Goal: Obtain resource: Download file/media

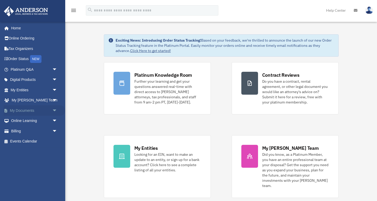
click at [20, 111] on link "My Documents arrow_drop_down" at bounding box center [34, 111] width 61 height 10
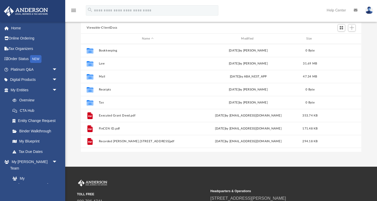
scroll to position [24, 0]
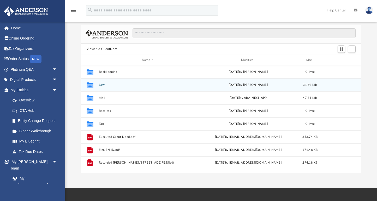
click at [100, 86] on button "Law" at bounding box center [147, 84] width 98 height 3
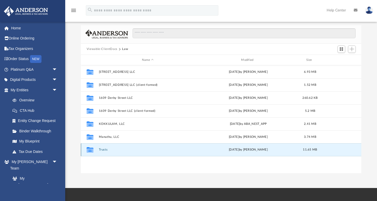
click at [107, 151] on button "Trusts" at bounding box center [147, 150] width 98 height 3
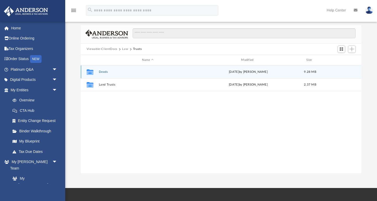
click at [105, 68] on div "Collaborated Folder Deeds [DATE] by [PERSON_NAME] 9.28 MB" at bounding box center [221, 71] width 280 height 13
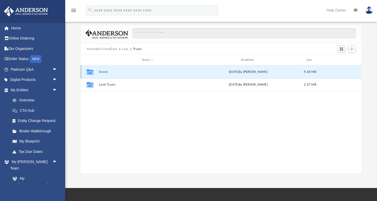
click at [104, 71] on button "Deeds" at bounding box center [147, 71] width 98 height 3
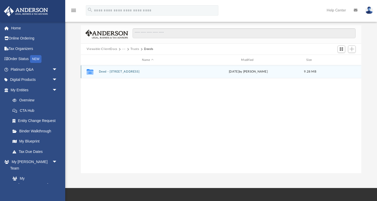
click at [108, 74] on div "Collaborated Folder Deed - [STREET_ADDRESS] [DATE] by [PERSON_NAME] 9.28 MB" at bounding box center [221, 71] width 280 height 13
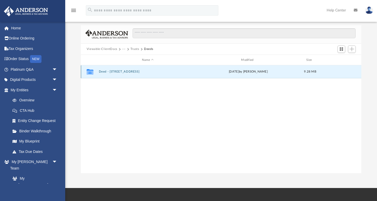
click at [108, 73] on button "Deed - [STREET_ADDRESS]" at bounding box center [147, 71] width 98 height 3
click at [122, 73] on button "Deed - [STREET_ADDRESS]" at bounding box center [147, 71] width 98 height 3
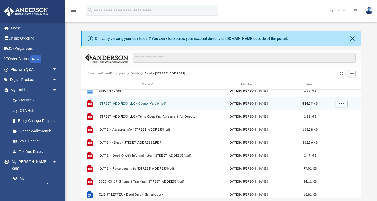
scroll to position [0, 0]
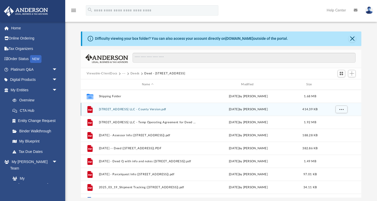
click at [148, 112] on div "File [STREET_ADDRESS] LLC - County Version.pdf [DATE] by [PERSON_NAME] 414.39 KB" at bounding box center [221, 109] width 280 height 13
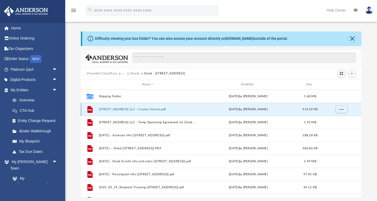
click at [148, 112] on div "File [STREET_ADDRESS] LLC - County Version.pdf [DATE] by [PERSON_NAME] 414.39 KB" at bounding box center [221, 109] width 280 height 13
click at [147, 110] on button "[STREET_ADDRESS] LLC - County Version.pdf" at bounding box center [147, 109] width 98 height 3
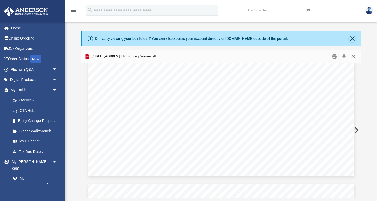
click at [353, 57] on button "Close" at bounding box center [352, 56] width 9 height 8
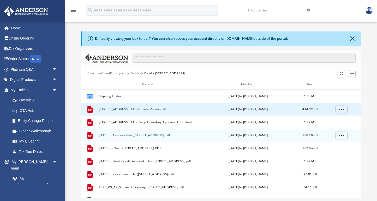
click at [164, 137] on button "[DATE] - Assessor Info ([STREET_ADDRESS]).pdf" at bounding box center [147, 135] width 98 height 3
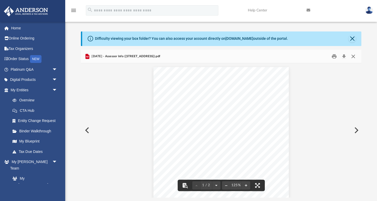
click at [352, 58] on button "Close" at bounding box center [352, 56] width 9 height 8
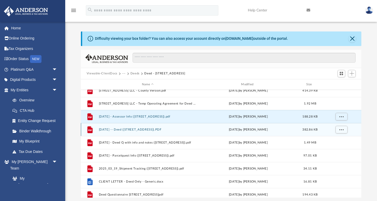
scroll to position [21, 0]
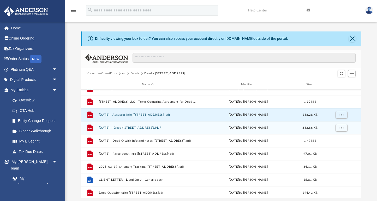
click at [151, 129] on button "[DATE] -- Deed ([STREET_ADDRESS]).PDF" at bounding box center [147, 127] width 98 height 3
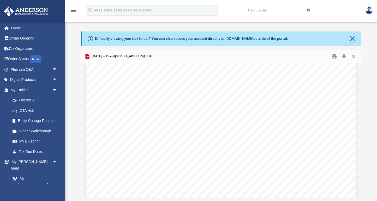
scroll to position [764, 0]
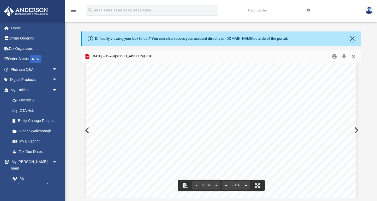
click at [355, 56] on button "Close" at bounding box center [352, 56] width 9 height 8
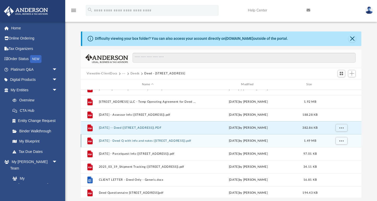
click at [170, 141] on button "[DATE] - Deed Q with info and notes ([STREET_ADDRESS]).pdf" at bounding box center [147, 140] width 98 height 3
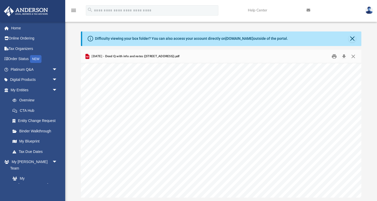
scroll to position [423, 46]
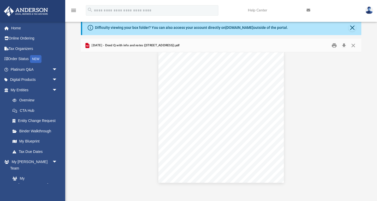
scroll to position [23, 0]
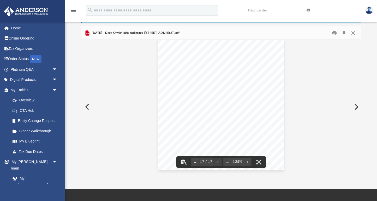
click at [351, 33] on button "Close" at bounding box center [352, 33] width 9 height 8
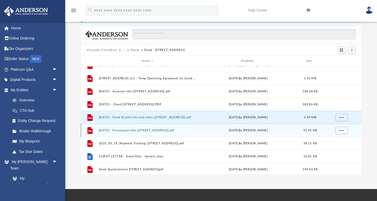
click at [145, 130] on button "[DATE] - Parcelquest Info ([STREET_ADDRESS]).pdf" at bounding box center [147, 130] width 98 height 3
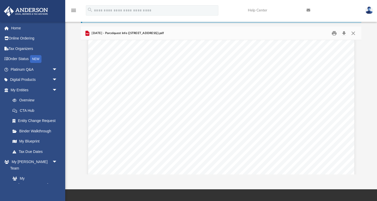
scroll to position [217, 0]
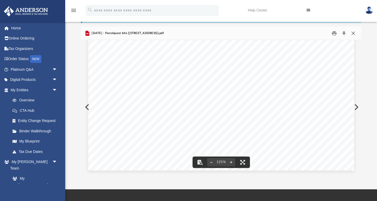
click at [352, 35] on button "Close" at bounding box center [352, 33] width 9 height 8
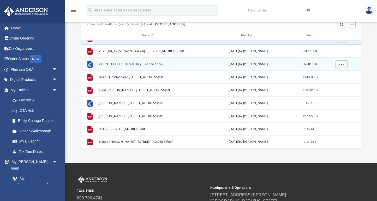
scroll to position [50, 0]
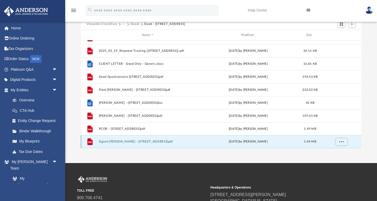
click at [125, 143] on button "Signed [PERSON_NAME] - [STREET_ADDRESS]pdf" at bounding box center [147, 141] width 98 height 3
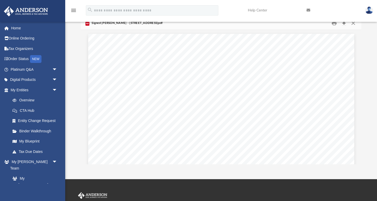
scroll to position [0, 0]
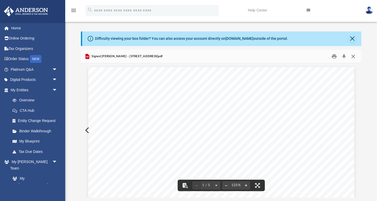
click at [354, 57] on button "Close" at bounding box center [352, 56] width 9 height 8
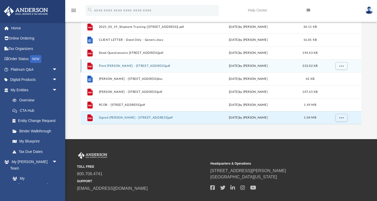
scroll to position [74, 0]
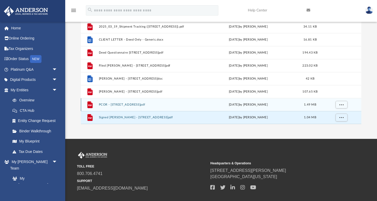
click at [134, 107] on div "File PCOR - [STREET_ADDRESS]pdf [DATE] by [PERSON_NAME] 1.49 MB" at bounding box center [221, 104] width 280 height 13
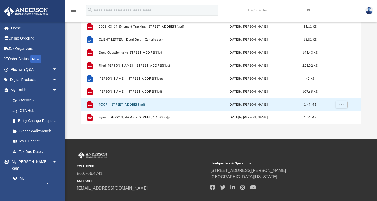
click at [133, 104] on button "PCOR - [STREET_ADDRESS]pdf" at bounding box center [147, 104] width 98 height 3
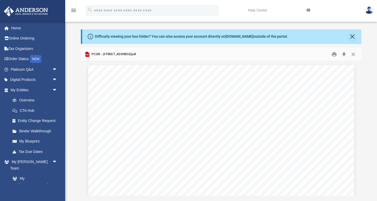
scroll to position [0, 0]
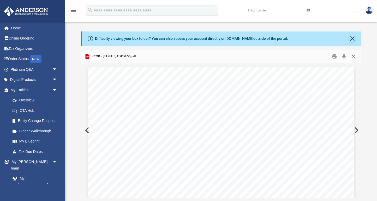
click at [352, 57] on button "Close" at bounding box center [352, 56] width 9 height 8
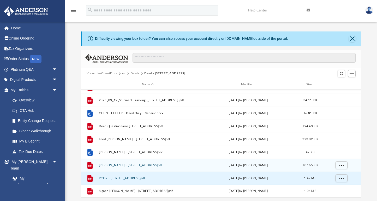
click at [128, 167] on button "[PERSON_NAME] - [STREET_ADDRESS]pdf" at bounding box center [147, 165] width 98 height 3
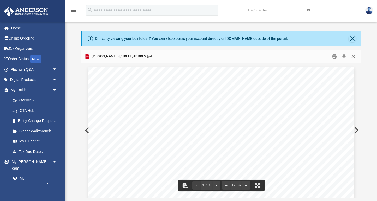
click at [353, 57] on button "Close" at bounding box center [352, 56] width 9 height 8
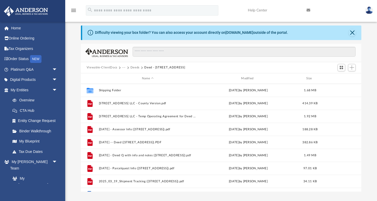
scroll to position [5, 0]
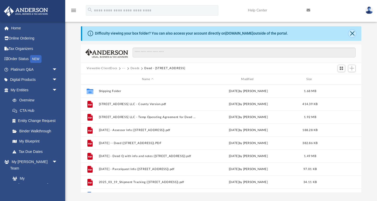
click at [351, 31] on button "Close" at bounding box center [351, 33] width 7 height 7
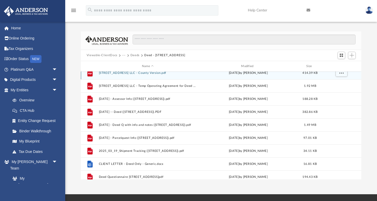
scroll to position [20, 0]
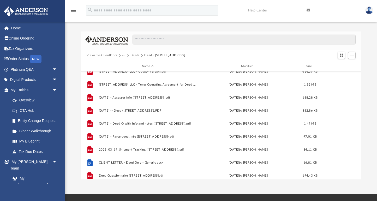
click at [137, 57] on button "Deeds" at bounding box center [134, 55] width 9 height 5
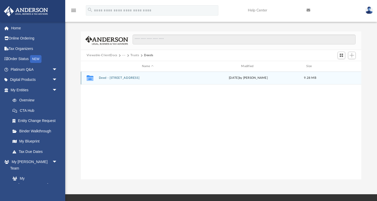
scroll to position [0, 0]
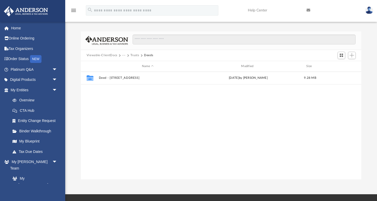
click at [134, 57] on button "Trusts" at bounding box center [134, 55] width 9 height 5
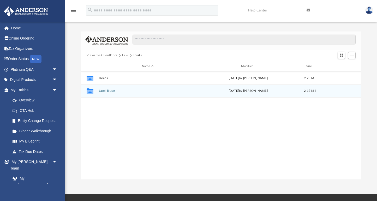
click at [111, 90] on button "Land Trusts" at bounding box center [147, 91] width 98 height 3
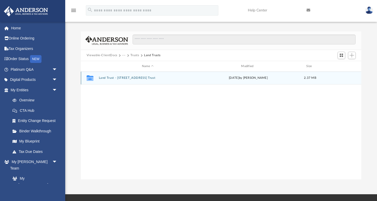
click at [118, 76] on div "Collaborated Folder Land Trust - [STREET_ADDRESS] Trust [DATE] by [PERSON_NAME]…" at bounding box center [221, 78] width 280 height 13
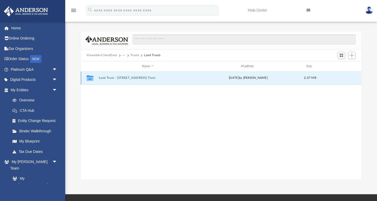
click at [119, 78] on button "Land Trust - [STREET_ADDRESS] Trust" at bounding box center [147, 78] width 98 height 3
